Goal: Transaction & Acquisition: Purchase product/service

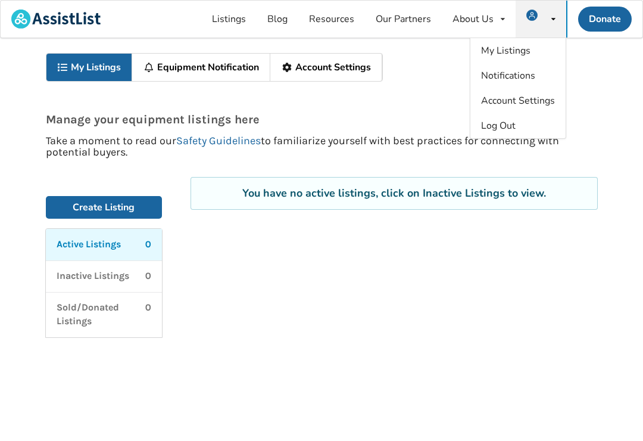
click at [417, 83] on div "Manage your equipment listings here Take a moment to read our Safety Guidelines…" at bounding box center [322, 125] width 580 height 86
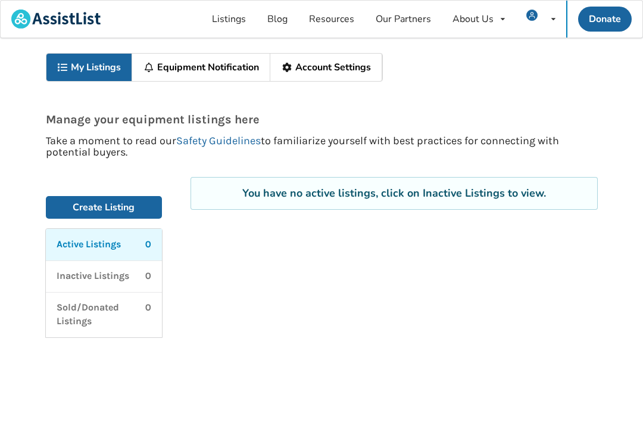
click at [452, 25] on div "My Listings Notifications Account Settings Log Out" at bounding box center [541, 19] width 51 height 37
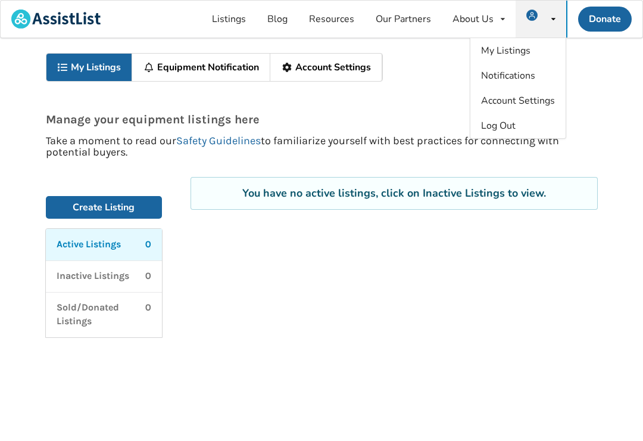
click at [433, 83] on div "Manage your equipment listings here Take a moment to read our Safety Guidelines…" at bounding box center [322, 125] width 580 height 86
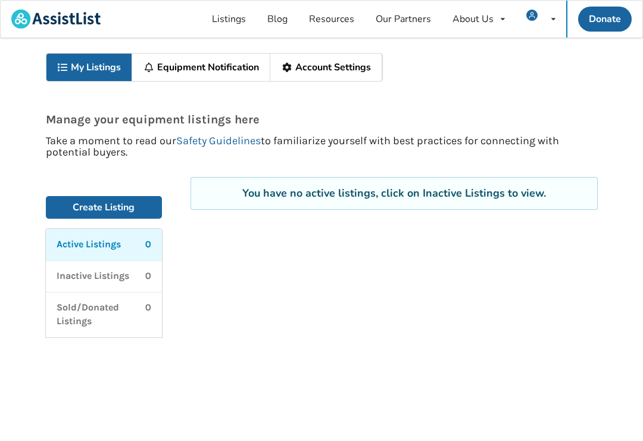
click at [90, 70] on link "My Listings" at bounding box center [89, 67] width 86 height 27
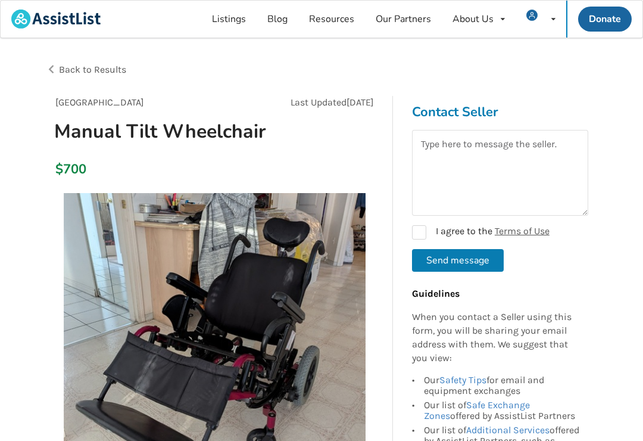
click at [60, 71] on span "Back to Results" at bounding box center [92, 69] width 67 height 11
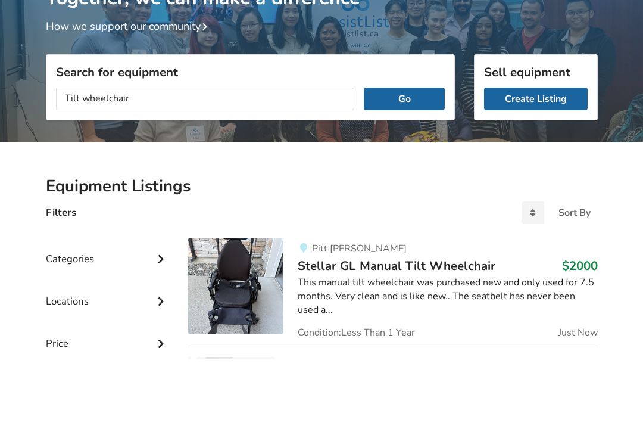
type input "Tilt wheelchair"
click at [404, 170] on button "Go" at bounding box center [404, 181] width 80 height 23
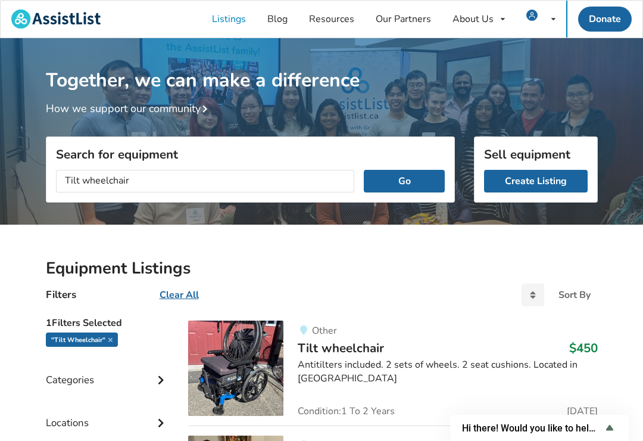
click at [230, 440] on html "Listings Blog Resources Our Partners About Us About AssistList Our Story Our Te…" at bounding box center [321, 220] width 643 height 441
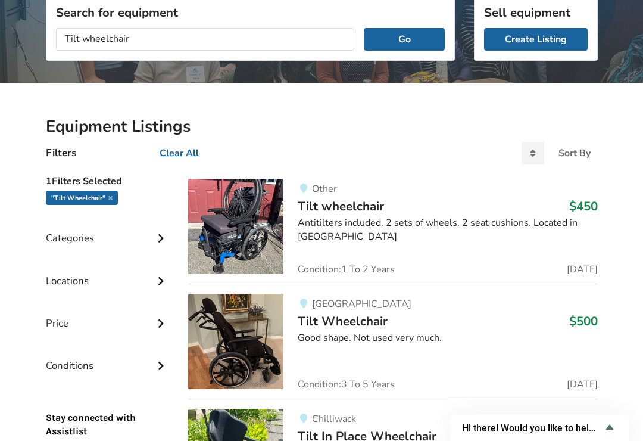
scroll to position [142, 0]
click at [243, 341] on img at bounding box center [235, 341] width 95 height 95
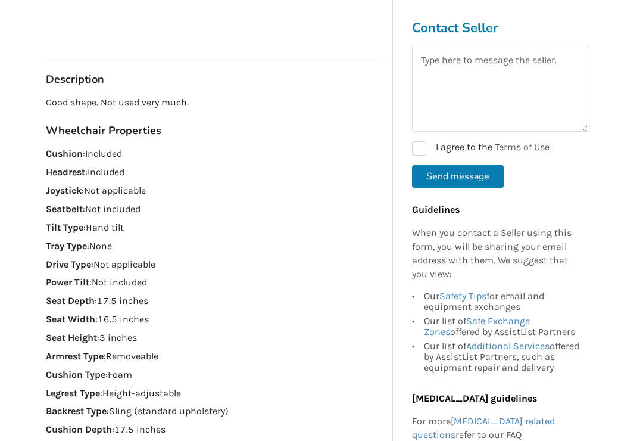
scroll to position [509, 0]
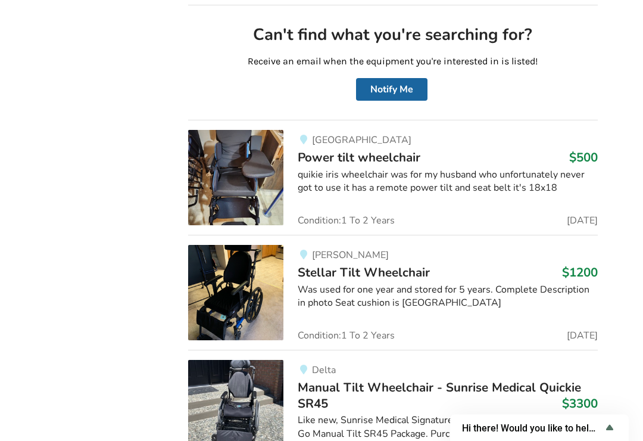
scroll to position [650, 0]
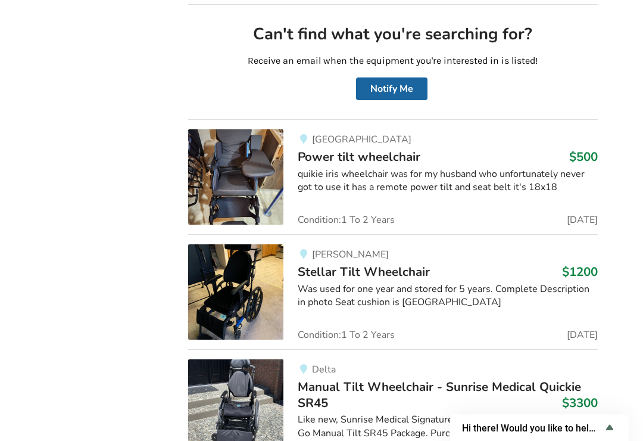
click at [246, 295] on img at bounding box center [235, 292] width 95 height 95
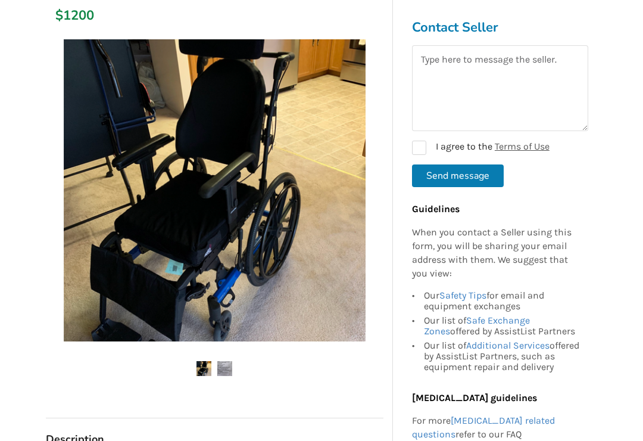
scroll to position [152, 0]
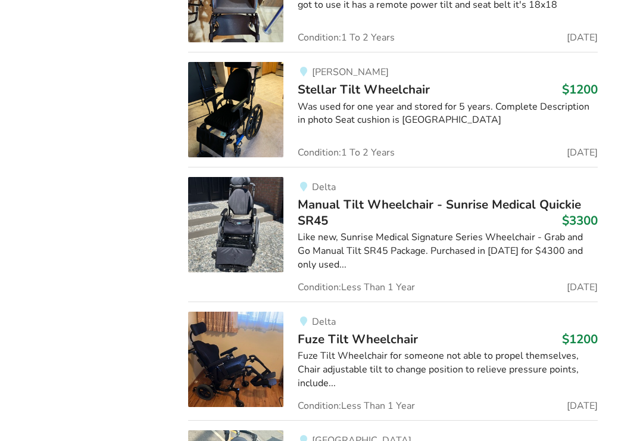
scroll to position [832, 0]
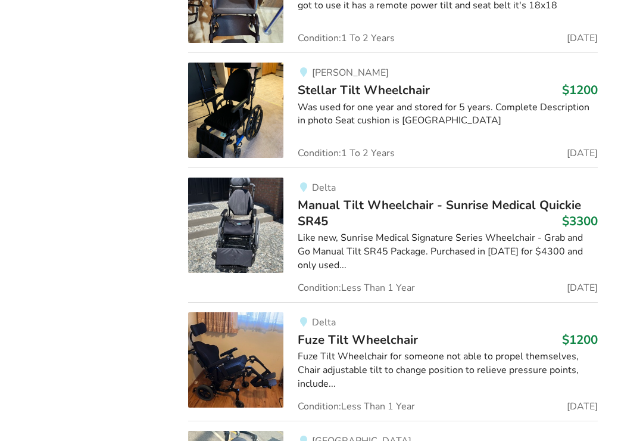
click at [227, 359] on img at bounding box center [235, 359] width 95 height 95
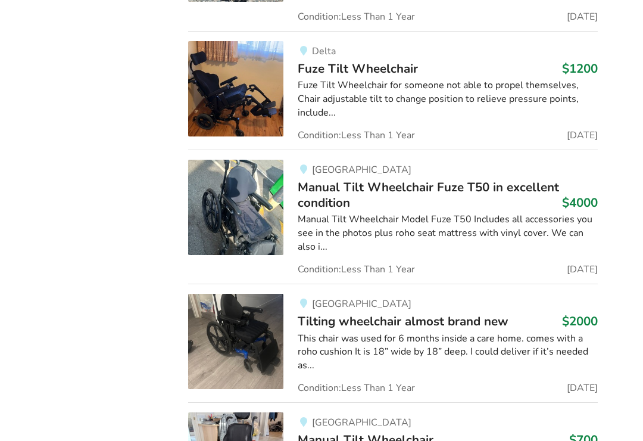
scroll to position [1109, 0]
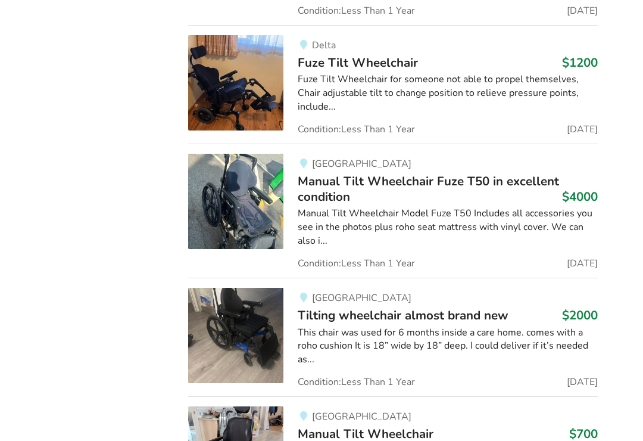
click at [242, 341] on img at bounding box center [235, 335] width 95 height 95
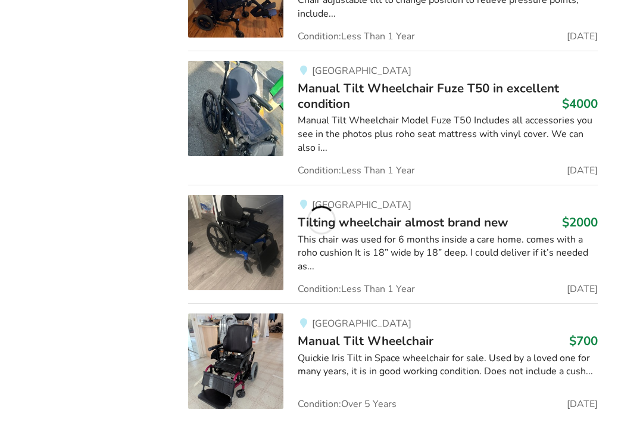
scroll to position [1202, 0]
click at [245, 239] on img at bounding box center [235, 242] width 95 height 95
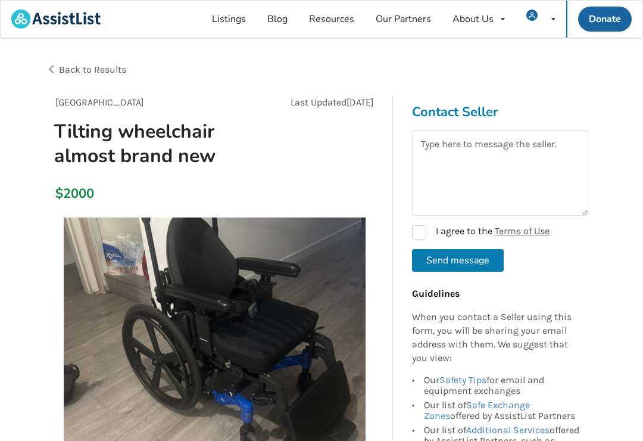
click at [58, 72] on div "Back to Results" at bounding box center [184, 69] width 276 height 33
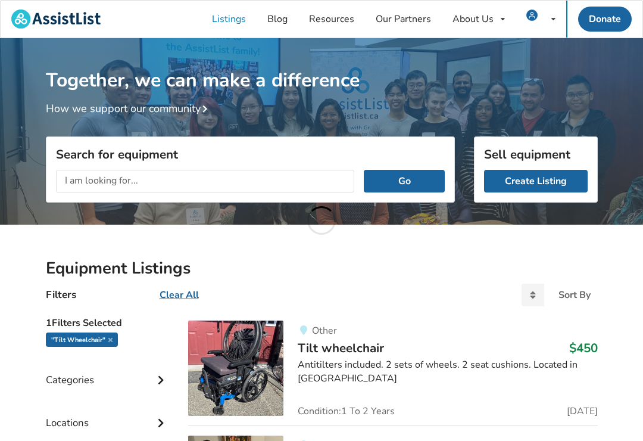
scroll to position [1202, 0]
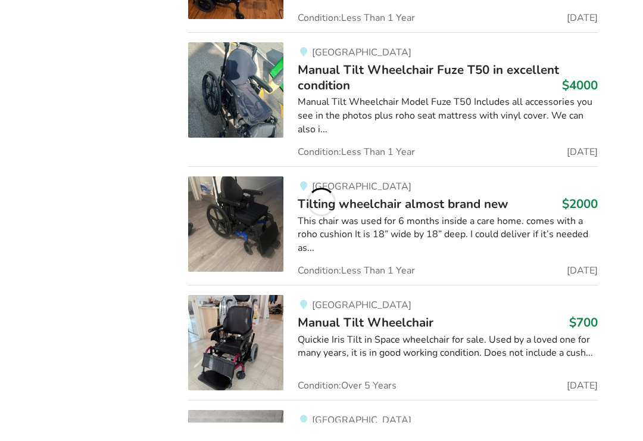
click at [236, 339] on img at bounding box center [235, 360] width 95 height 95
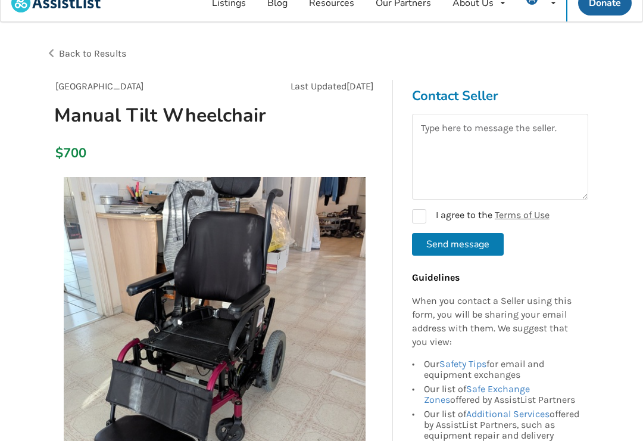
scroll to position [1, 0]
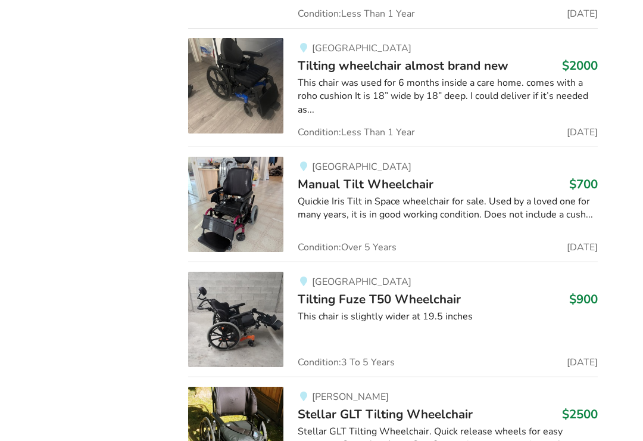
scroll to position [1363, 0]
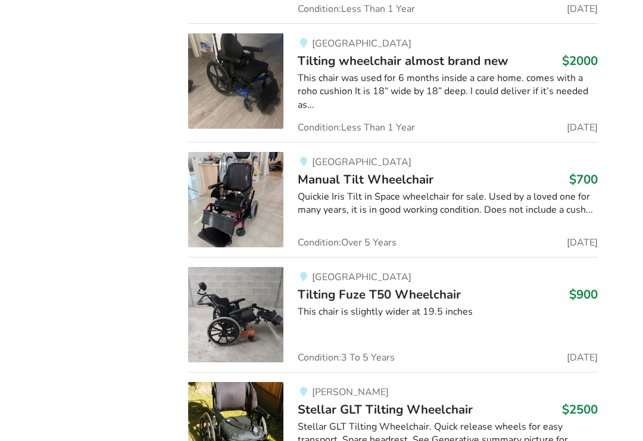
click at [243, 308] on img at bounding box center [235, 314] width 95 height 95
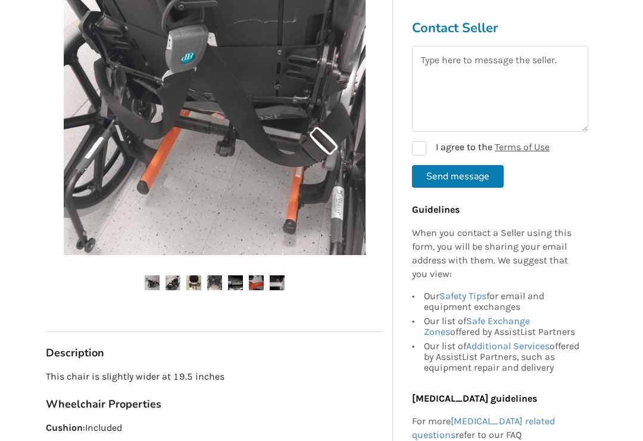
scroll to position [308, 0]
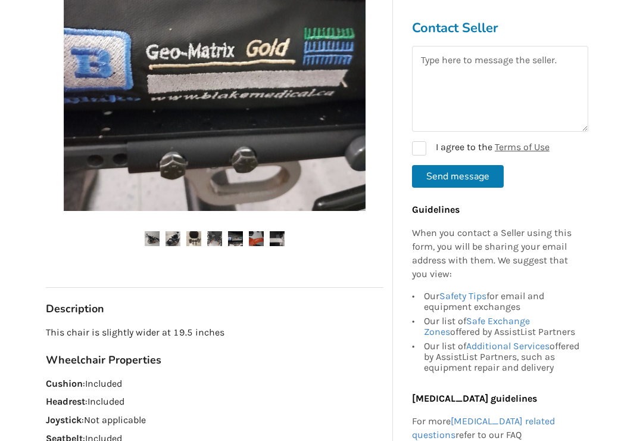
click at [174, 242] on img at bounding box center [173, 238] width 15 height 15
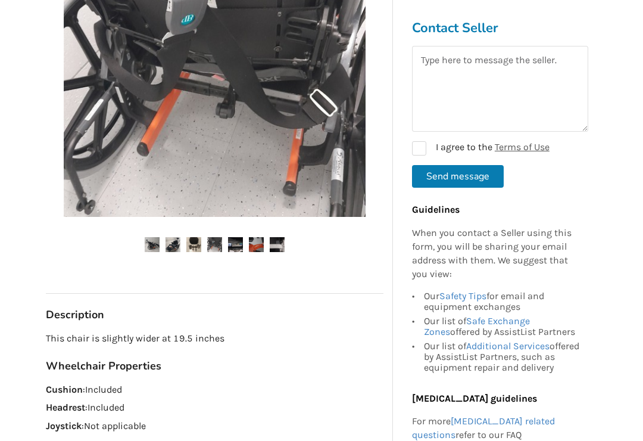
scroll to position [298, 0]
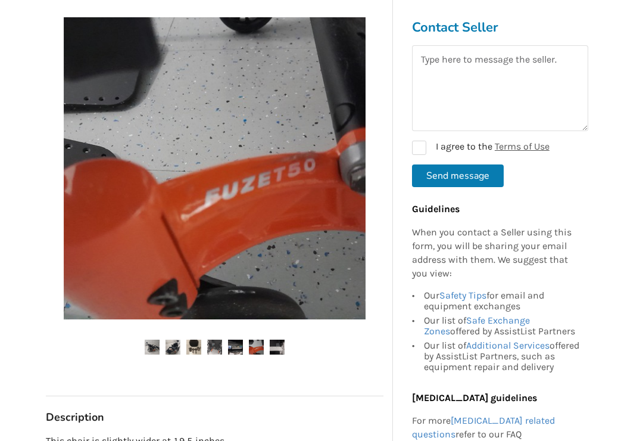
click at [188, 211] on img at bounding box center [215, 169] width 302 height 302
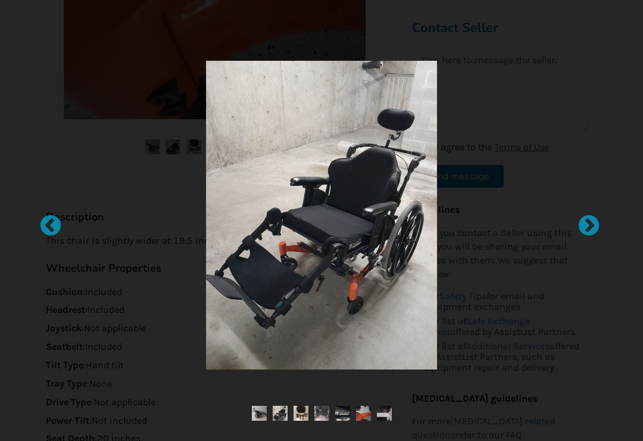
scroll to position [401, 0]
click at [452, 226] on div at bounding box center [583, 220] width 12 height 12
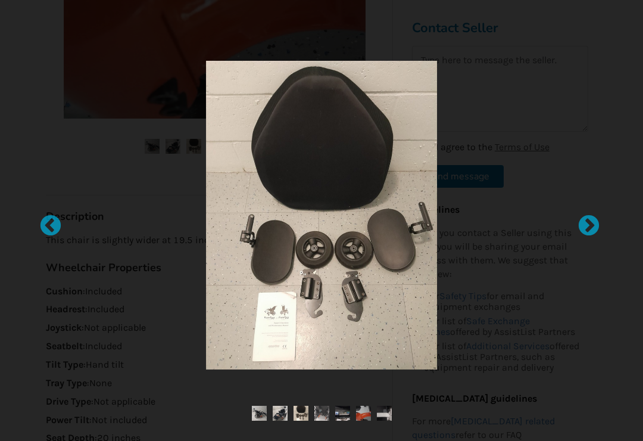
click at [452, 226] on div at bounding box center [583, 220] width 12 height 12
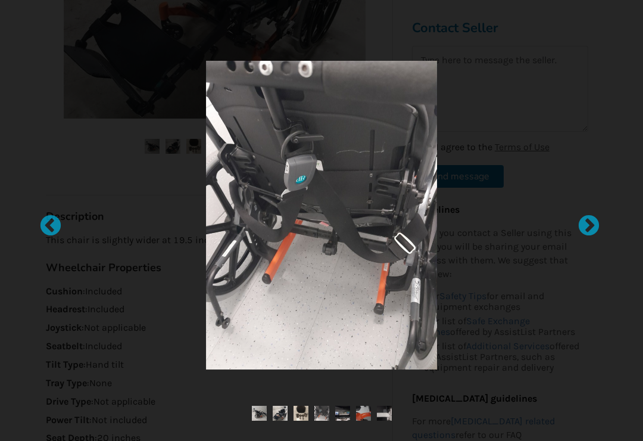
click at [452, 226] on div at bounding box center [583, 220] width 12 height 12
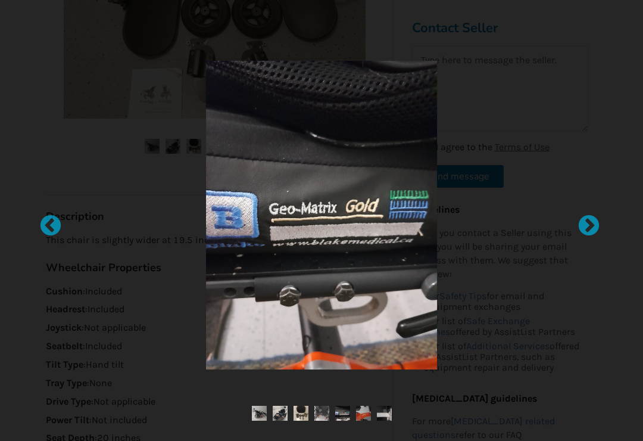
click at [452, 226] on div at bounding box center [583, 220] width 12 height 12
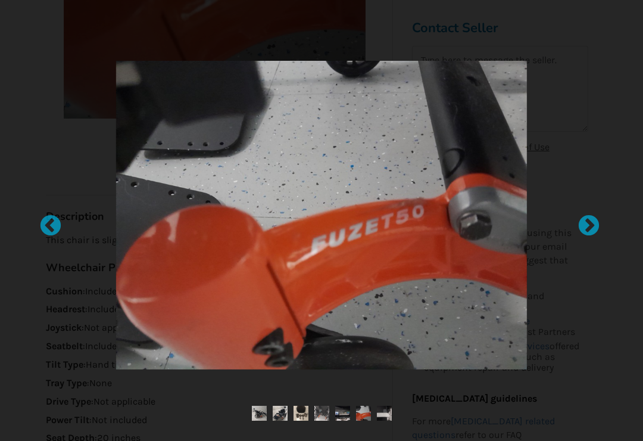
click at [452, 226] on div at bounding box center [583, 220] width 12 height 12
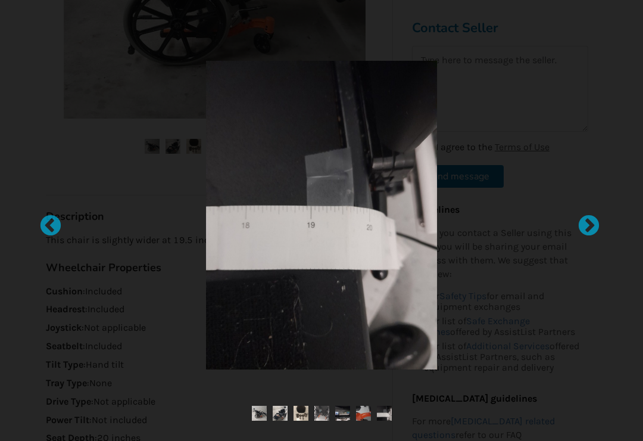
click at [452, 226] on div at bounding box center [583, 220] width 12 height 12
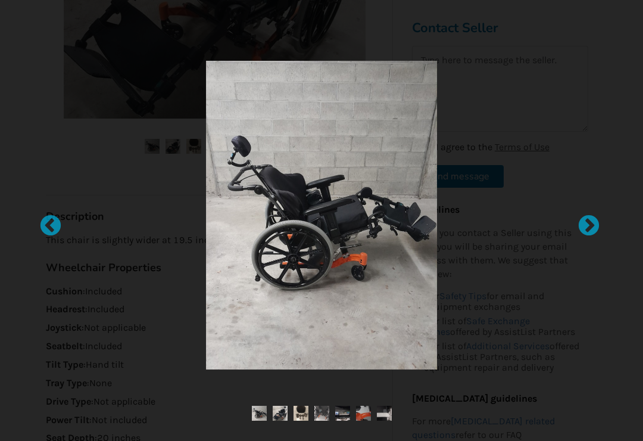
click at [42, 226] on div at bounding box center [45, 220] width 12 height 12
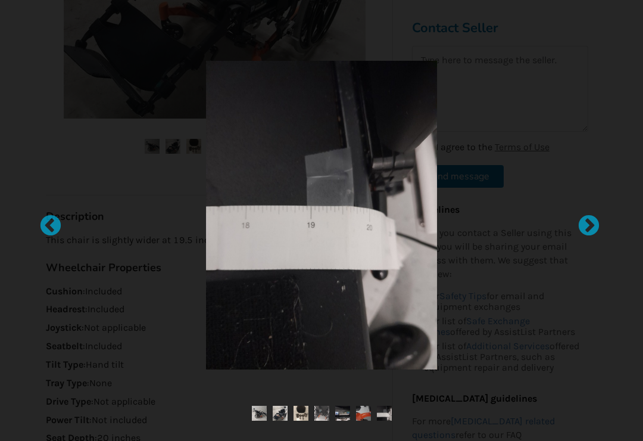
click at [46, 226] on div at bounding box center [45, 220] width 12 height 12
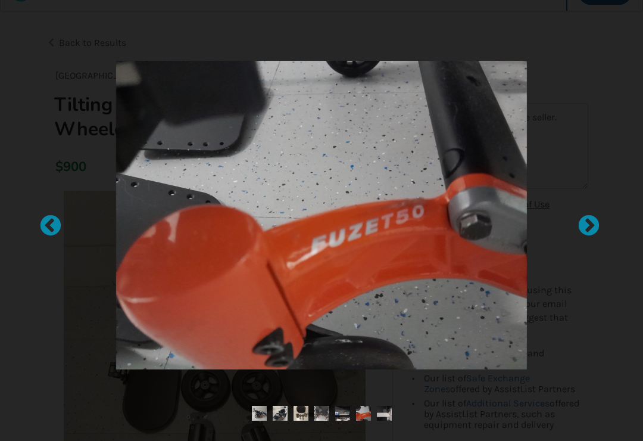
scroll to position [0, 0]
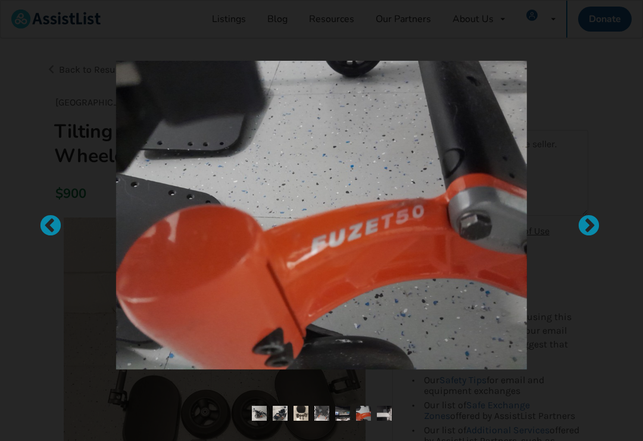
click at [44, 226] on div at bounding box center [45, 220] width 12 height 12
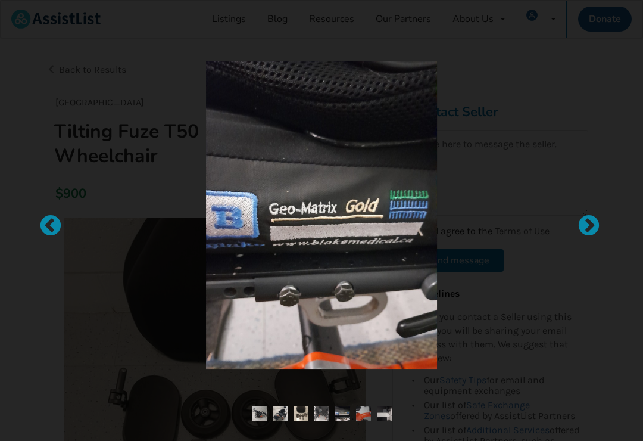
click at [50, 226] on div at bounding box center [45, 220] width 12 height 12
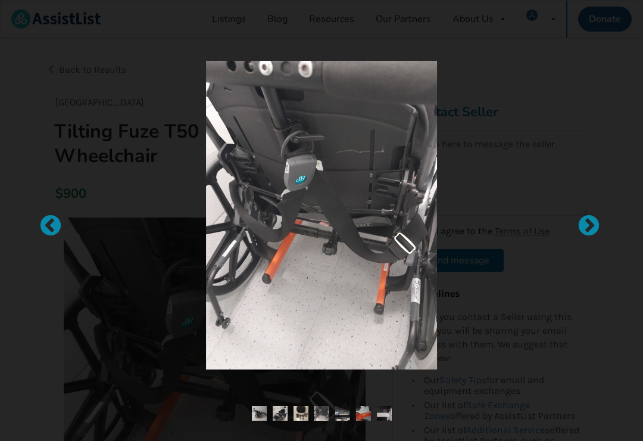
click at [47, 224] on div at bounding box center [45, 220] width 12 height 12
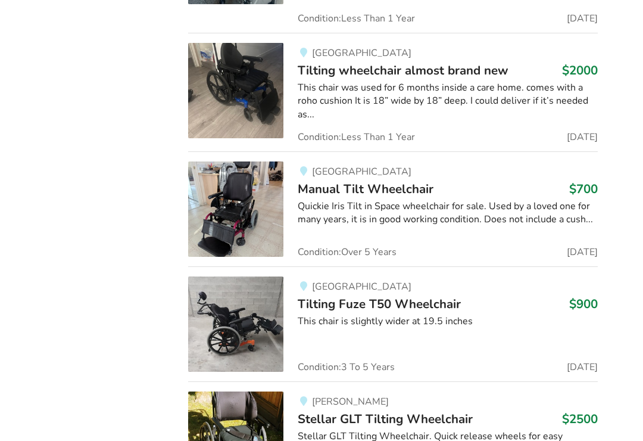
scroll to position [1354, 0]
click at [342, 295] on span "Tilting Fuze T50 Wheelchair" at bounding box center [379, 303] width 163 height 17
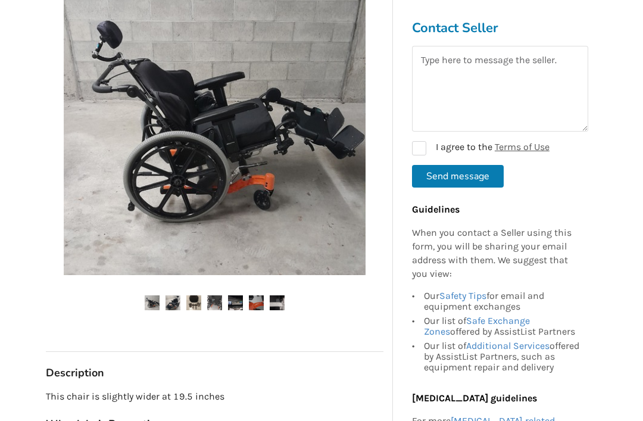
scroll to position [245, 0]
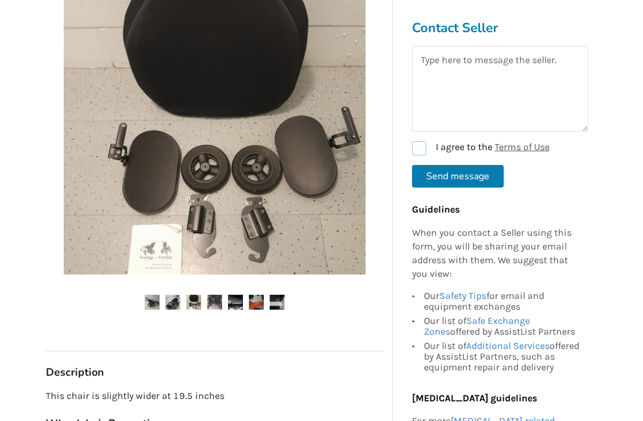
click at [419, 148] on label "I agree to the Terms of Use" at bounding box center [481, 148] width 138 height 14
checkbox input "true"
click at [434, 79] on textarea at bounding box center [500, 89] width 176 height 86
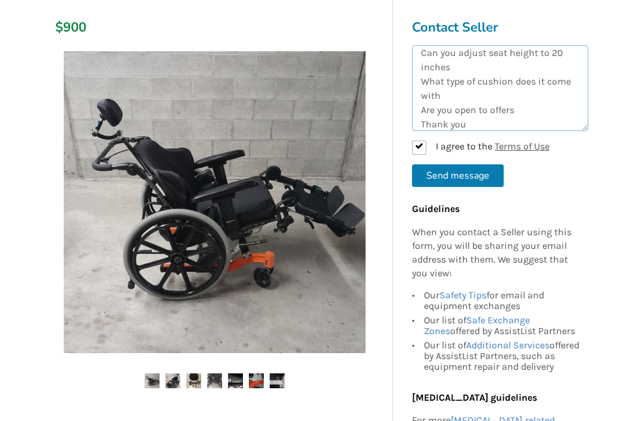
scroll to position [164, 0]
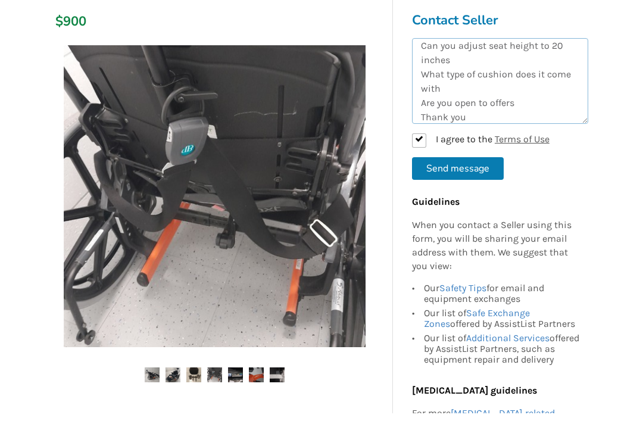
click at [419, 104] on textarea "Hello, Is your wheelchair still for sale? Can you adjust seat height to 20 inch…" at bounding box center [500, 89] width 176 height 86
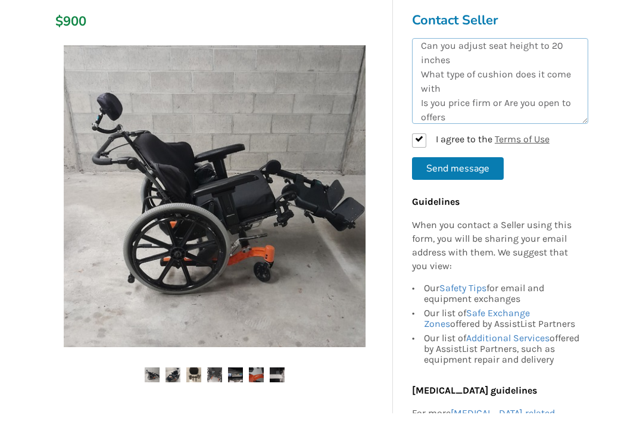
click at [452, 99] on textarea "Hello, Is your wheelchair still for sale? Can you adjust seat height to 20 inch…" at bounding box center [500, 89] width 176 height 86
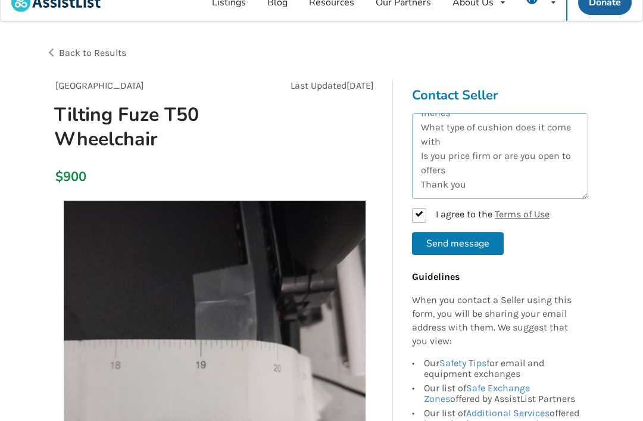
scroll to position [1, 0]
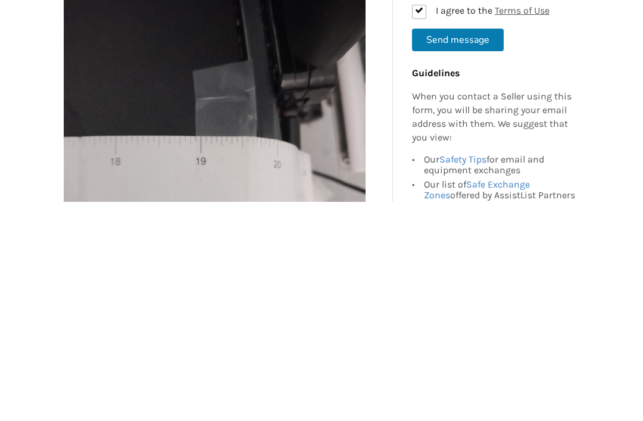
click at [188, 216] on img at bounding box center [215, 367] width 302 height 302
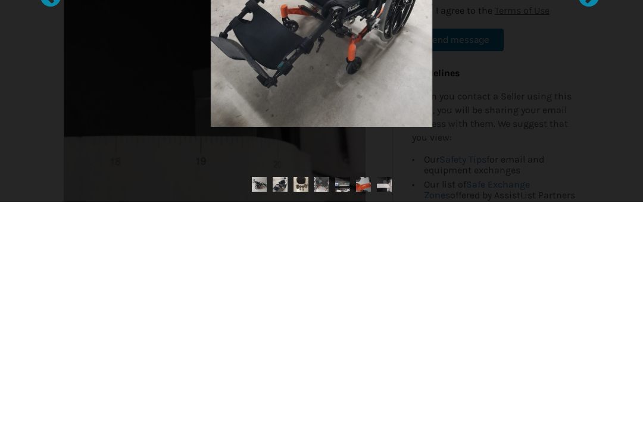
type textarea "Hello, Is your wheelchair still for sale? Can you adjust seat height to 20 inch…"
click at [42, 205] on div at bounding box center [45, 211] width 12 height 12
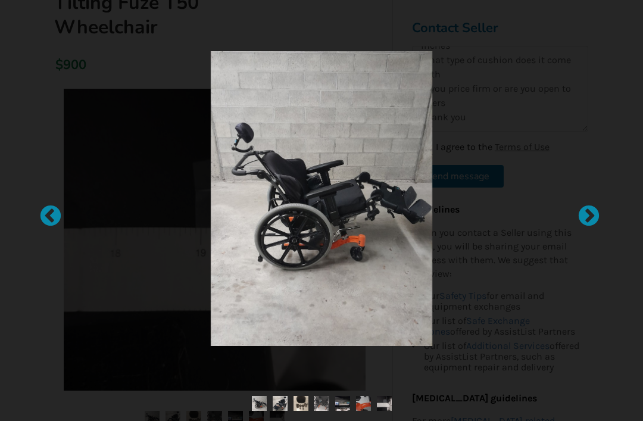
scroll to position [0, 0]
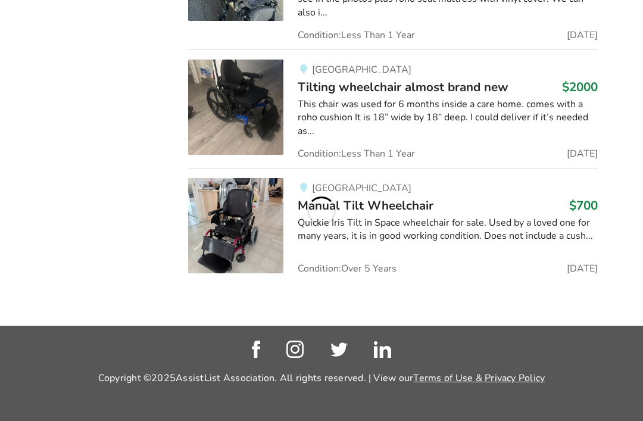
scroll to position [1329, 0]
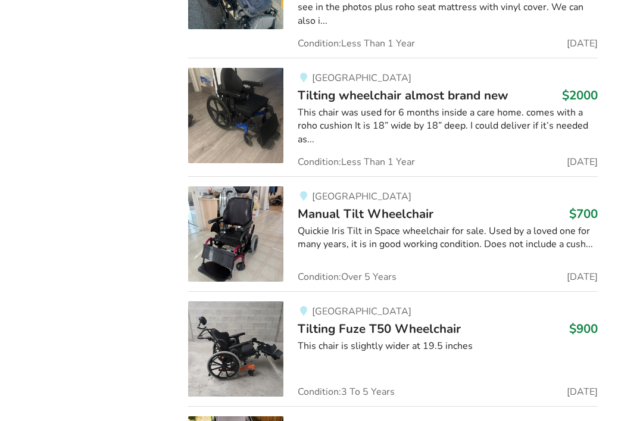
click at [245, 336] on img at bounding box center [235, 348] width 95 height 95
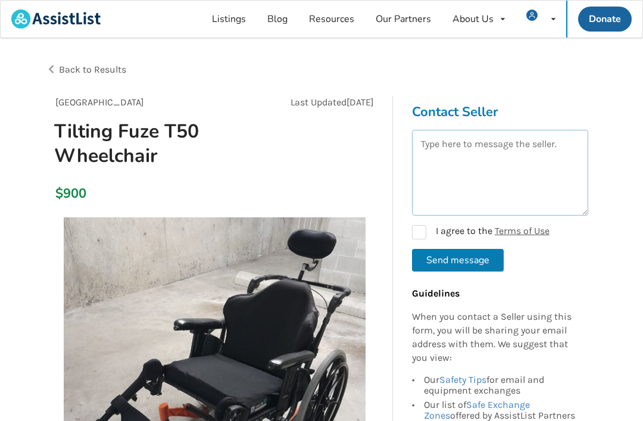
click at [435, 151] on textarea at bounding box center [500, 173] width 176 height 86
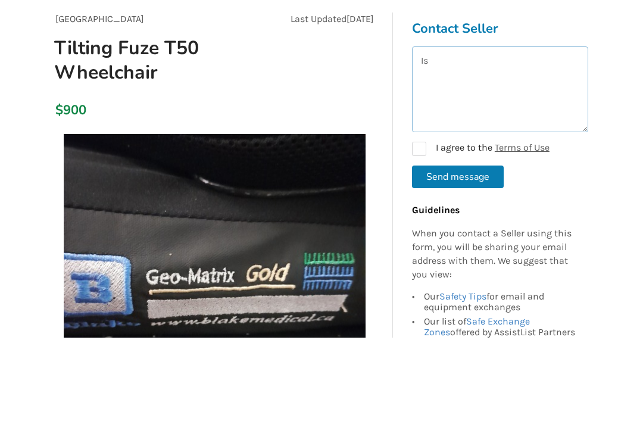
type textarea "I"
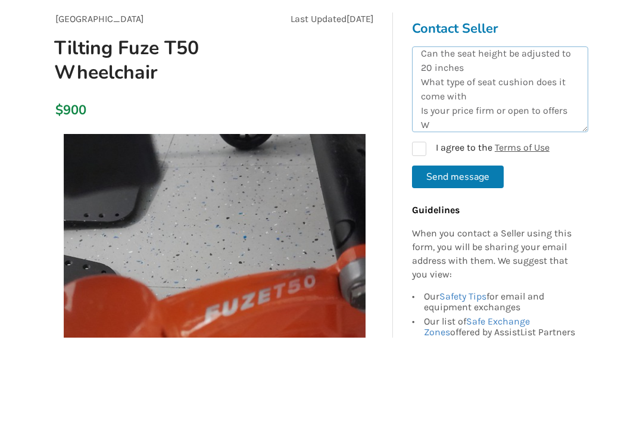
scroll to position [36, 0]
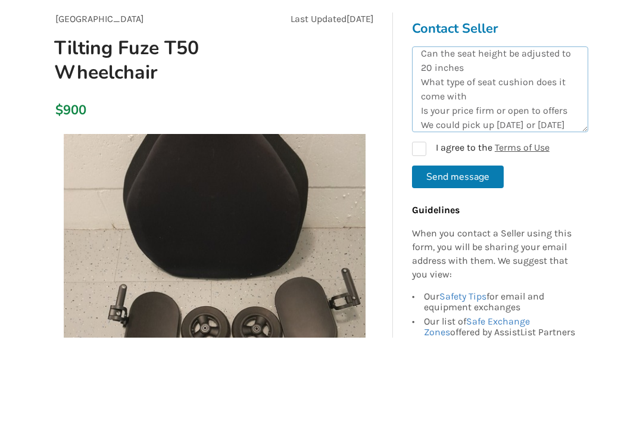
click at [452, 130] on textarea "Hello Is you wheelchair still for sale Can the seat height be adjusted to 20 in…" at bounding box center [500, 173] width 176 height 86
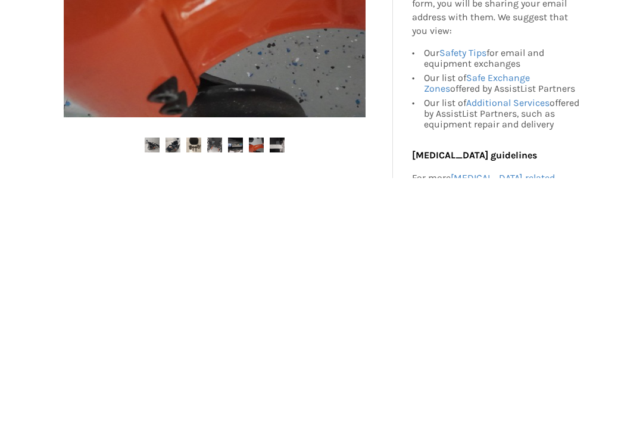
scroll to position [174, 0]
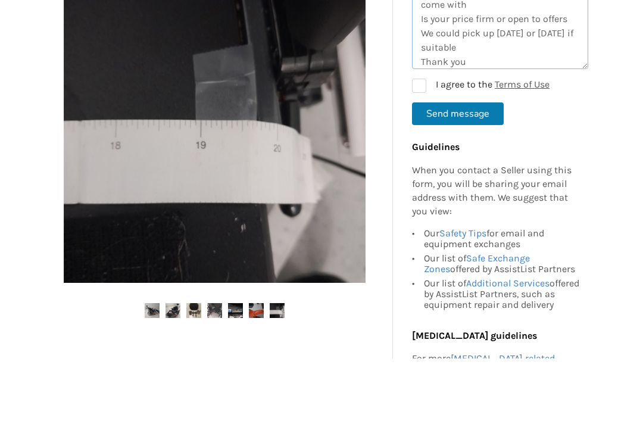
type textarea "Hello Is you wheelchair still for sale Can the seat height be adjusted to 20 in…"
click at [420, 141] on label "I agree to the Terms of Use" at bounding box center [481, 148] width 138 height 14
checkbox input "true"
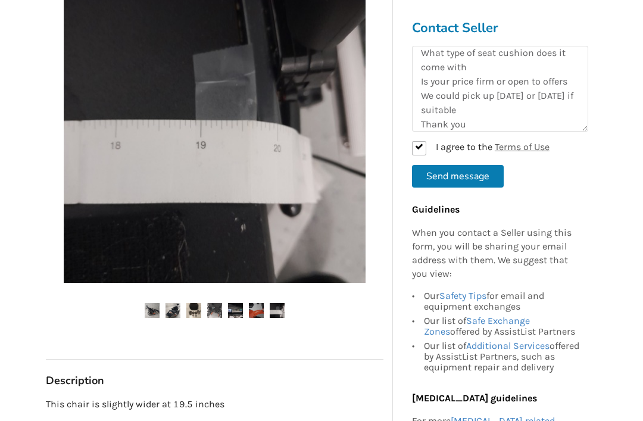
click at [439, 174] on button "Send message" at bounding box center [458, 176] width 92 height 23
checkbox input "false"
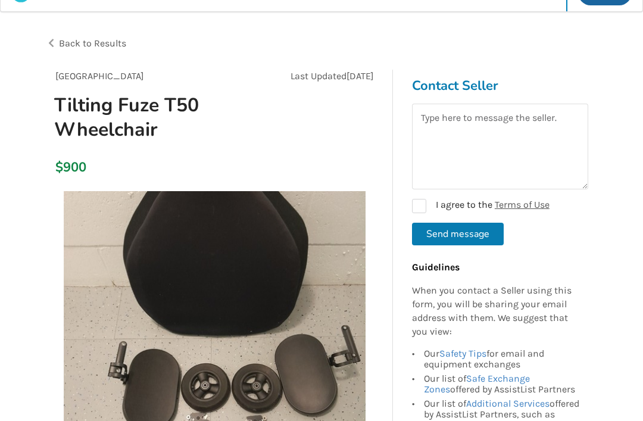
scroll to position [0, 0]
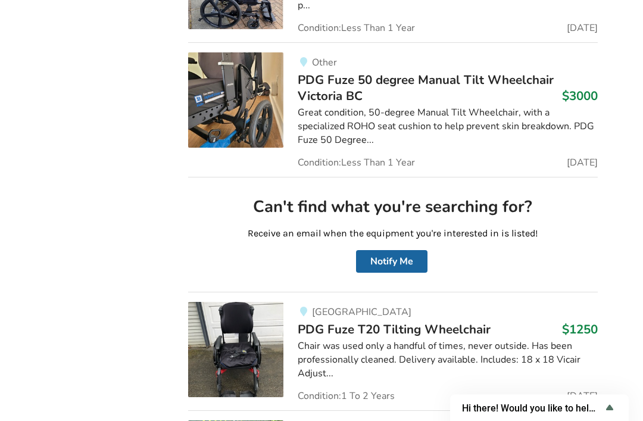
scroll to position [3163, 0]
click at [235, 302] on img at bounding box center [235, 349] width 95 height 95
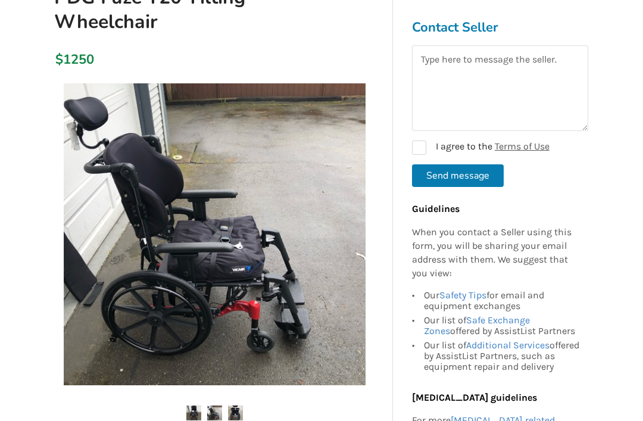
scroll to position [134, 0]
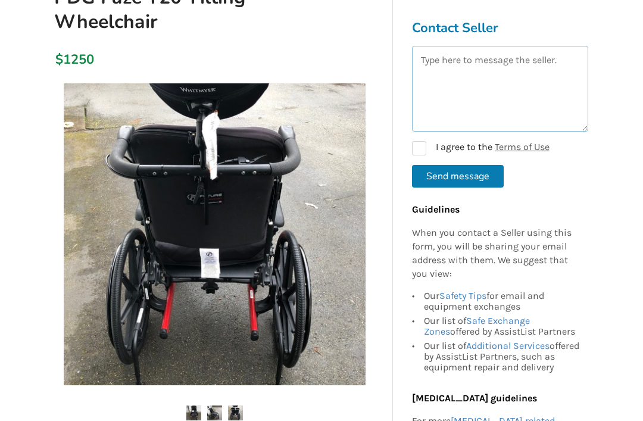
click at [430, 61] on textarea at bounding box center [500, 89] width 176 height 86
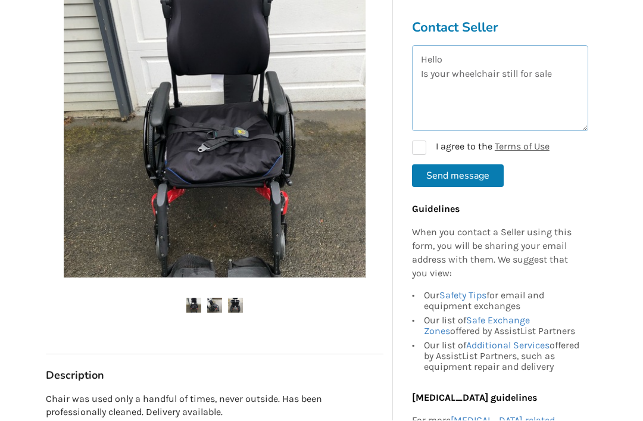
scroll to position [241, 0]
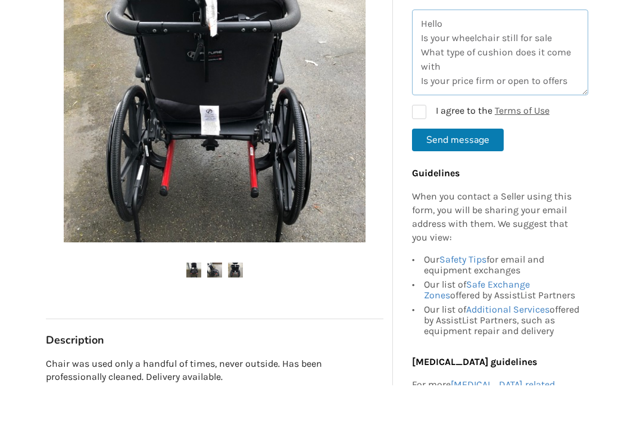
type textarea "Hello Is your wheelchair still for sale What type of cushion does it come with …"
click at [418, 141] on label "I agree to the Terms of Use" at bounding box center [481, 148] width 138 height 14
checkbox input "true"
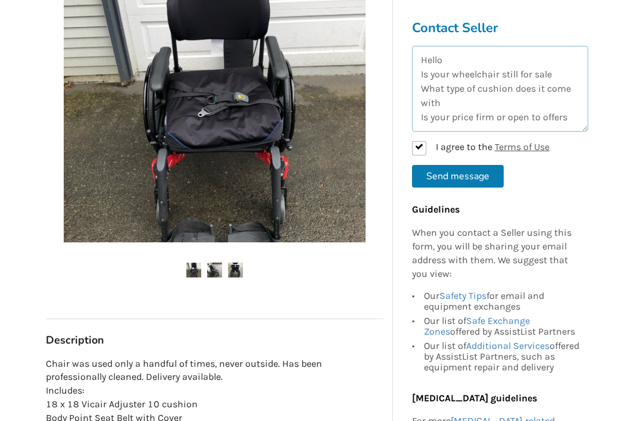
click at [452, 108] on textarea "Hello Is your wheelchair still for sale What type of cushion does it come with …" at bounding box center [500, 89] width 176 height 86
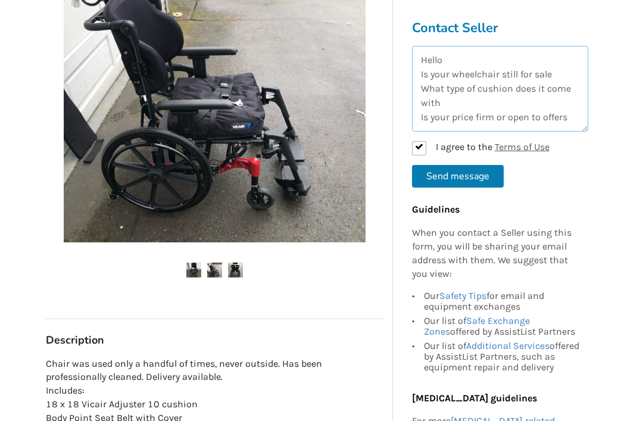
click at [452, 117] on textarea "Hello Is your wheelchair still for sale What type of cushion does it come with …" at bounding box center [500, 89] width 176 height 86
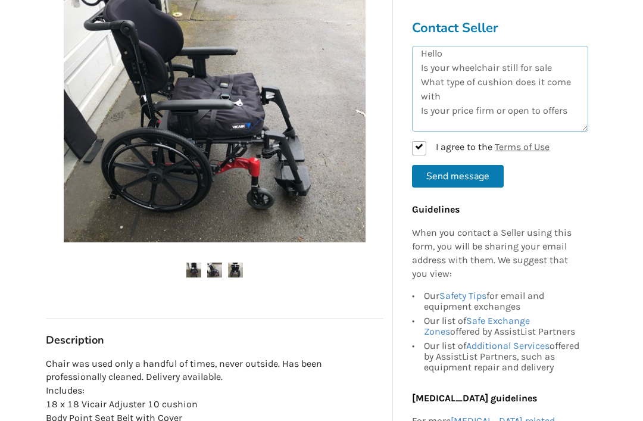
scroll to position [21, 0]
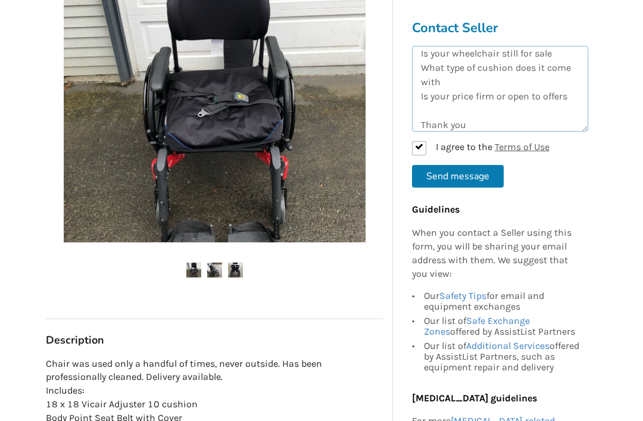
type textarea "Hello Is your wheelchair still for sale What type of cushion does it come with …"
click at [442, 174] on button "Send message" at bounding box center [458, 176] width 92 height 23
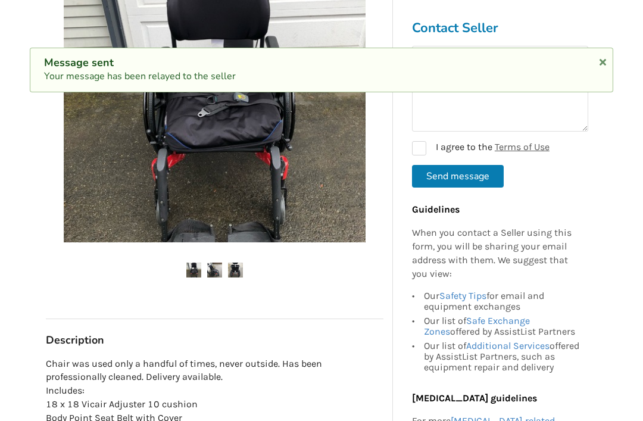
scroll to position [0, 0]
click at [414, 145] on label "I agree to the Terms of Use" at bounding box center [481, 148] width 138 height 14
checkbox input "true"
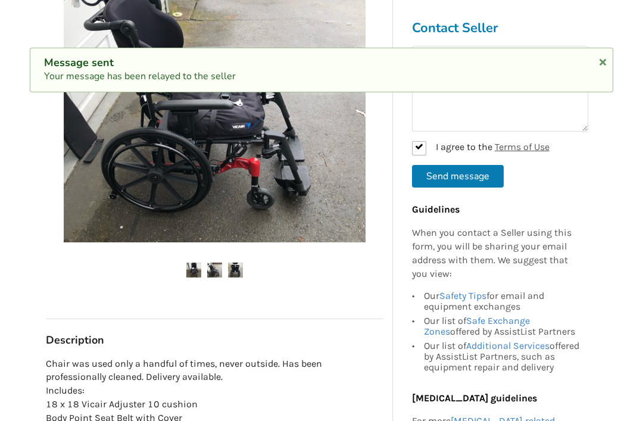
click at [447, 176] on button "Send message" at bounding box center [458, 176] width 92 height 23
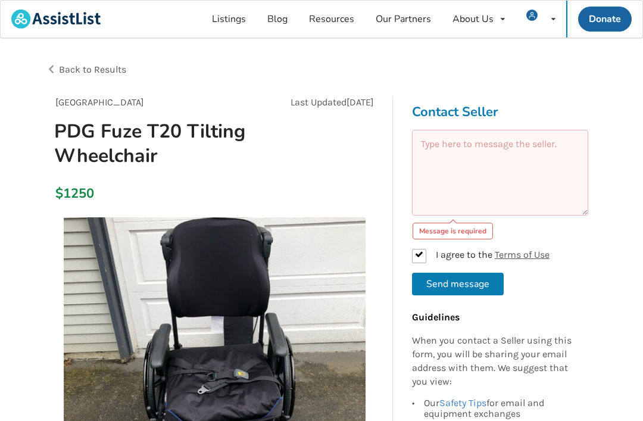
click at [427, 143] on textarea at bounding box center [500, 173] width 176 height 86
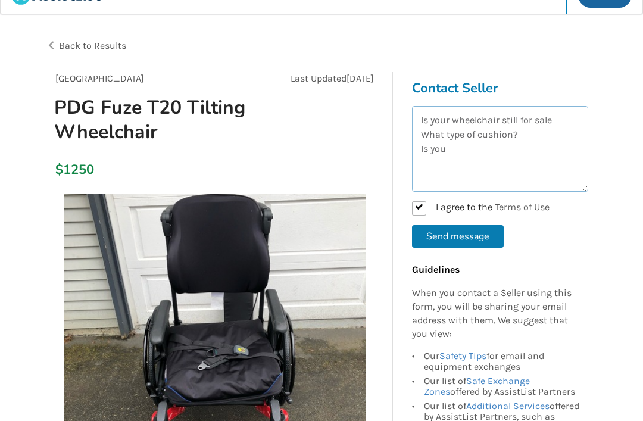
scroll to position [21, 0]
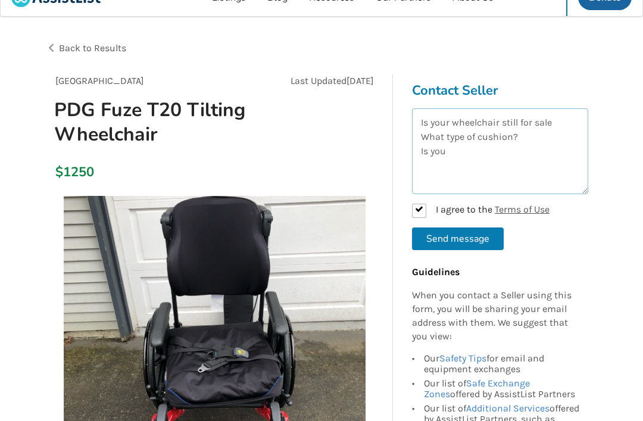
click at [452, 146] on textarea "Is your wheelchair still for sale What type of cushion? Is you" at bounding box center [500, 151] width 176 height 86
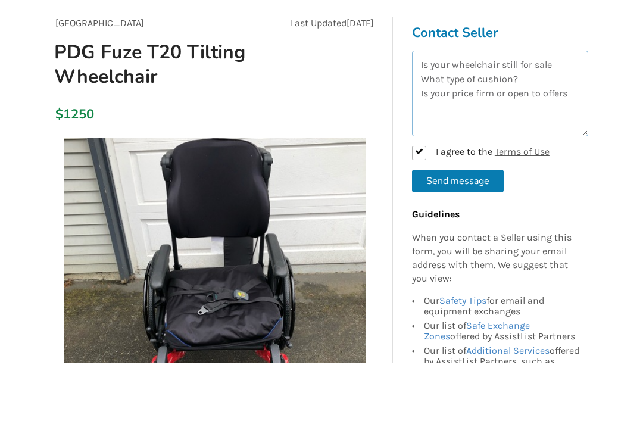
type textarea "Is your wheelchair still for sale What type of cushion? Is your price firm or o…"
click at [452, 227] on button "Send message" at bounding box center [458, 238] width 92 height 23
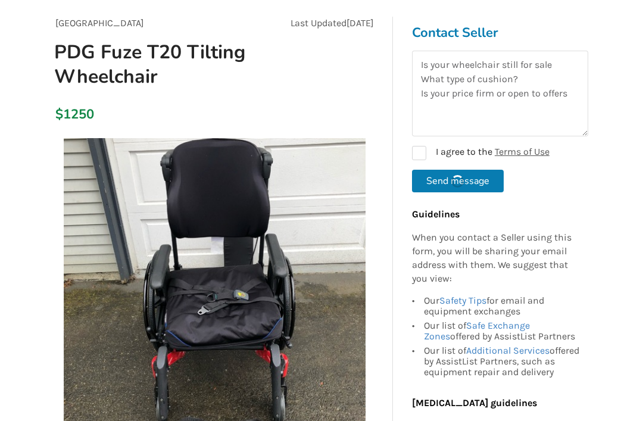
checkbox input "false"
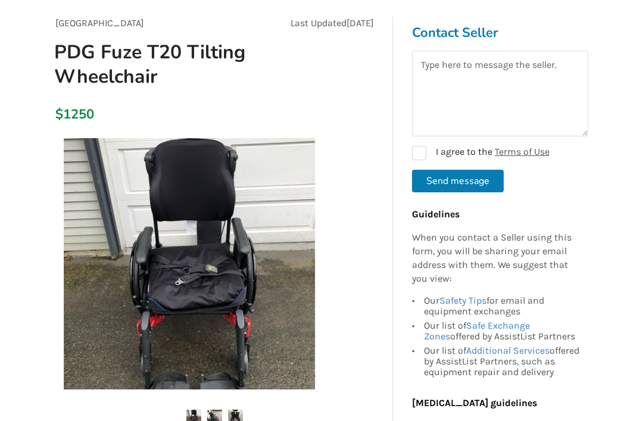
scroll to position [115, 0]
